Goal: Information Seeking & Learning: Understand process/instructions

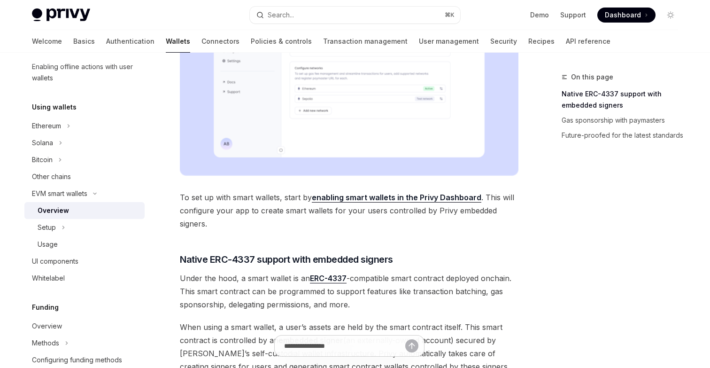
scroll to position [332, 0]
click at [419, 42] on link "User management" at bounding box center [449, 41] width 60 height 23
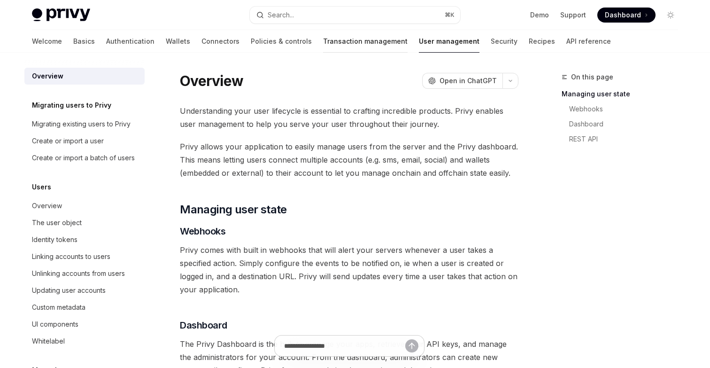
click at [323, 40] on link "Transaction management" at bounding box center [365, 41] width 85 height 23
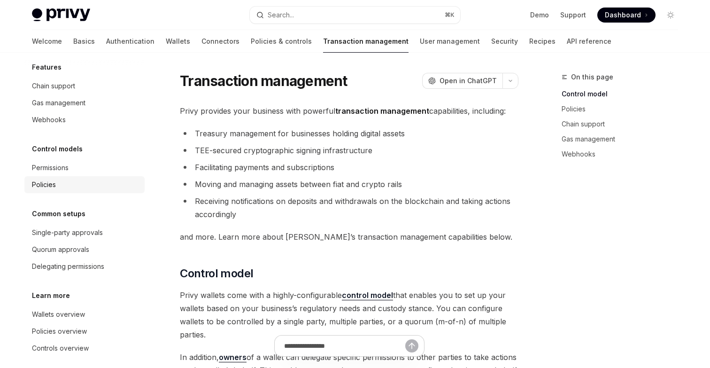
scroll to position [46, 0]
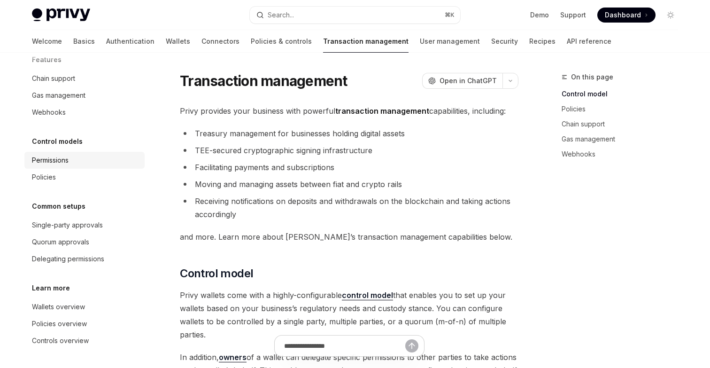
click at [76, 161] on div "Permissions" at bounding box center [85, 159] width 107 height 11
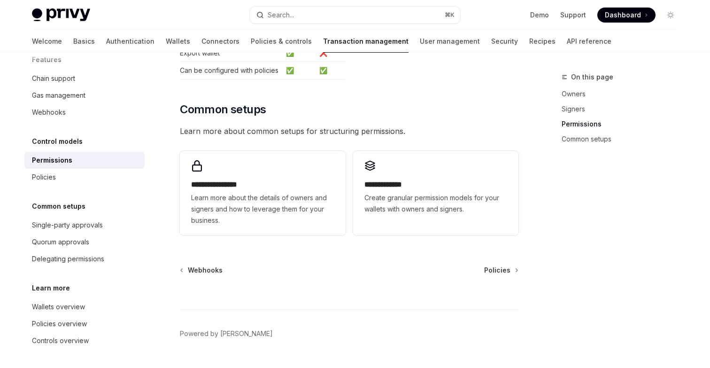
scroll to position [682, 0]
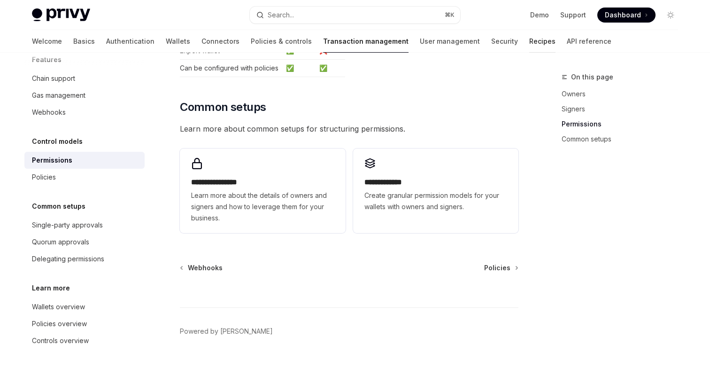
click at [529, 42] on link "Recipes" at bounding box center [542, 41] width 26 height 23
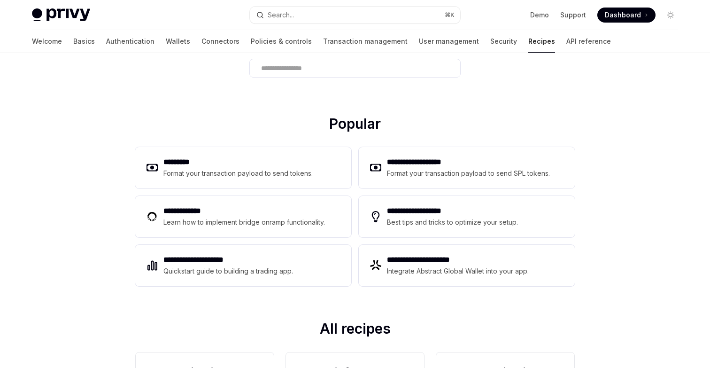
scroll to position [83, 0]
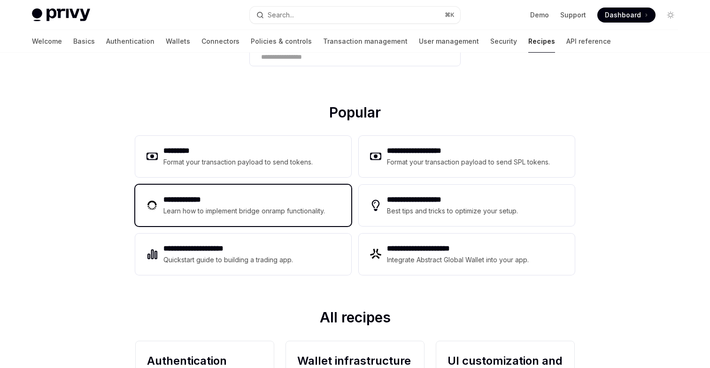
click at [246, 201] on h2 "**********" at bounding box center [245, 199] width 164 height 11
type textarea "*"
